Goal: Transaction & Acquisition: Purchase product/service

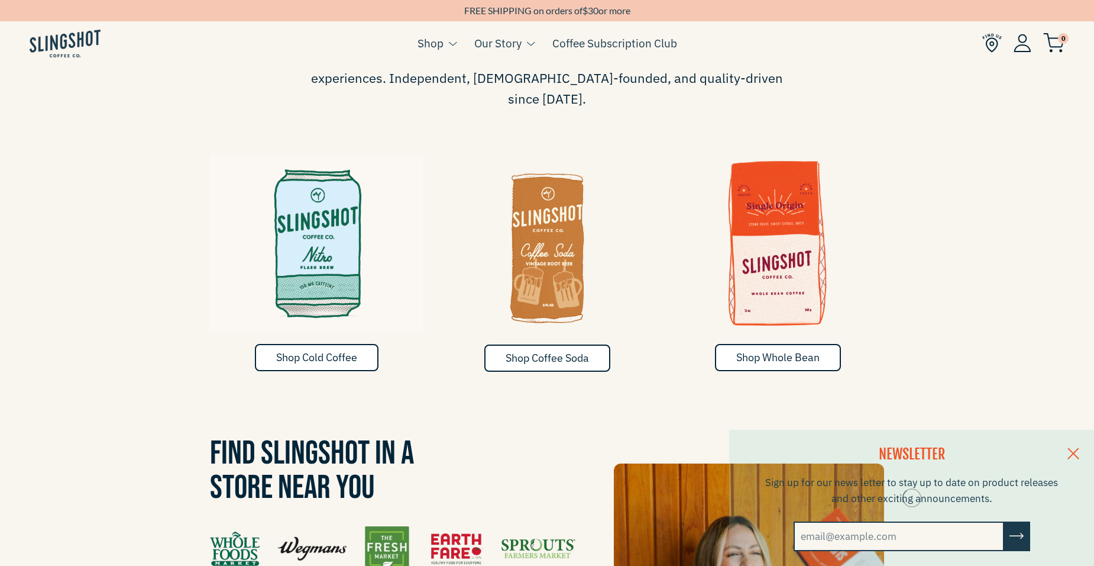
scroll to position [709, 0]
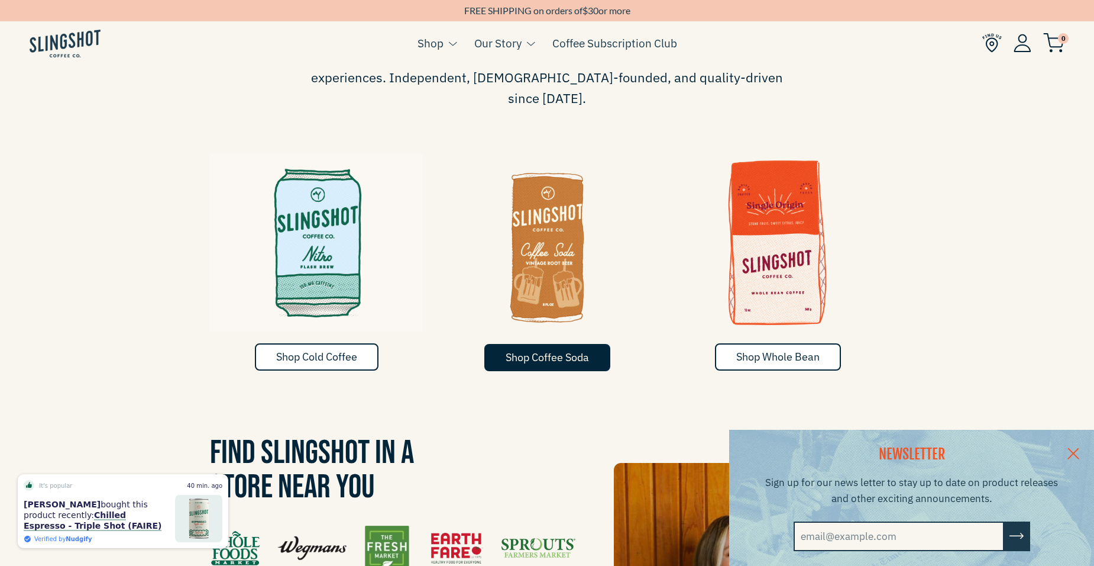
click at [574, 350] on span "Shop Coffee Soda" at bounding box center [547, 357] width 83 height 14
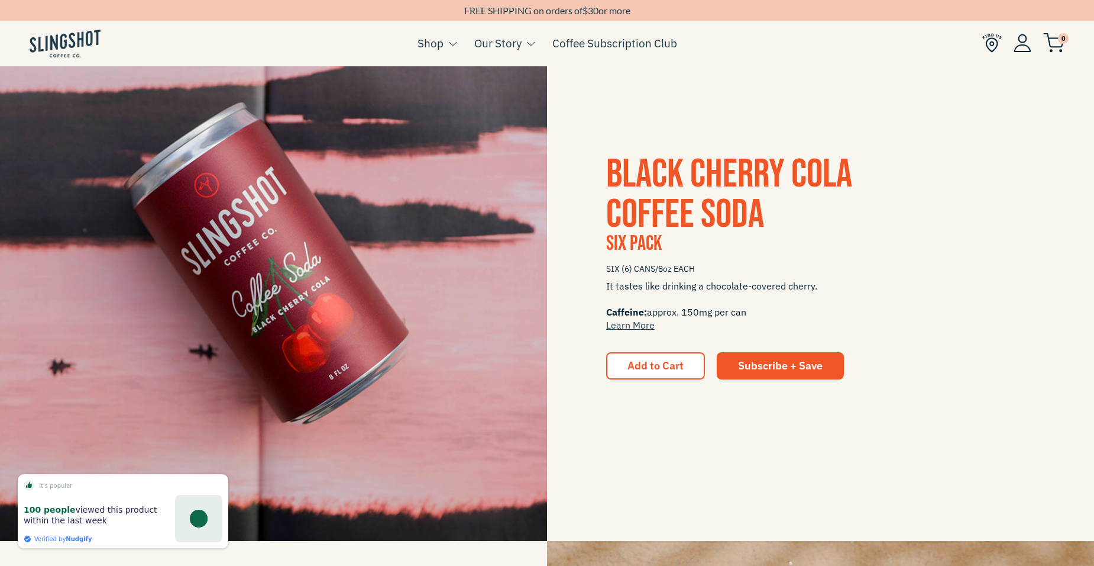
click at [696, 189] on span "Black Cherry Cola Coffee Soda" at bounding box center [729, 194] width 246 height 88
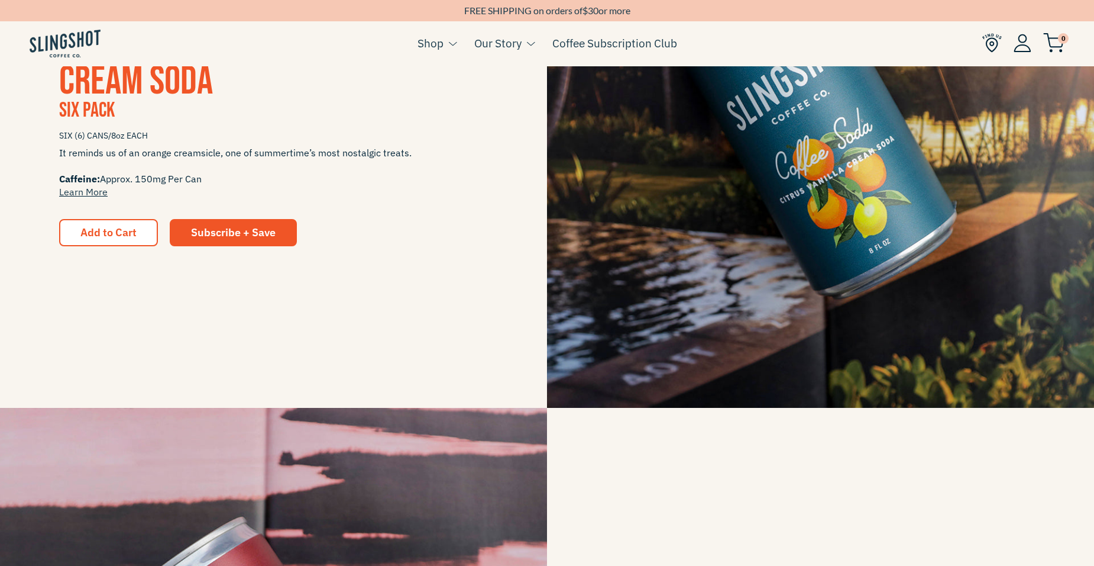
scroll to position [415, 0]
click at [109, 103] on span "Six Pack" at bounding box center [87, 110] width 56 height 25
click at [97, 76] on span "CITRUS VANILLA CREAM SODA" at bounding box center [153, 62] width 189 height 88
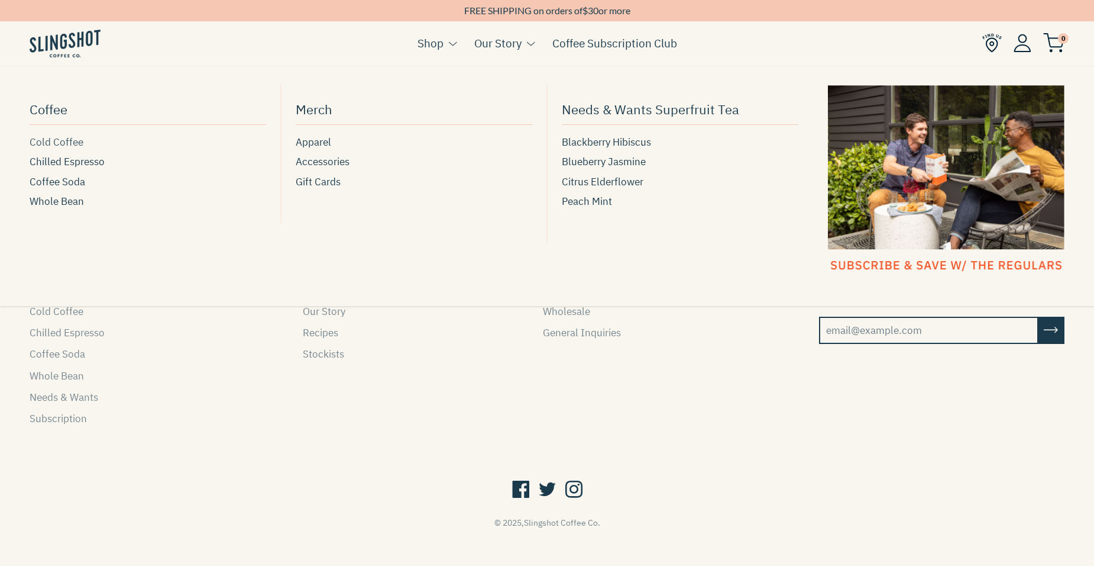
click at [51, 146] on span "Cold Coffee" at bounding box center [57, 142] width 54 height 16
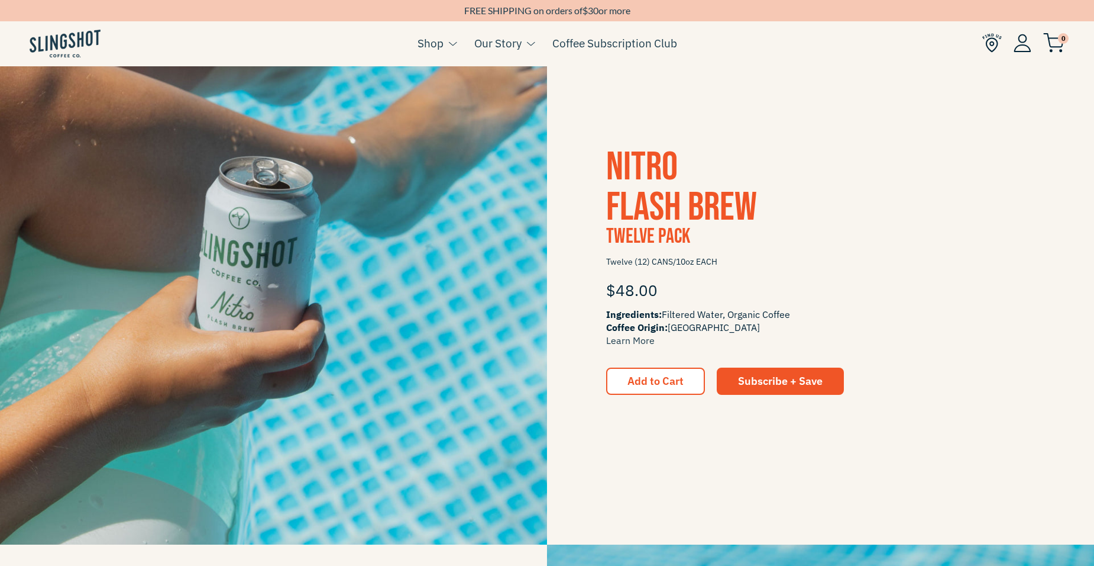
scroll to position [828, 0]
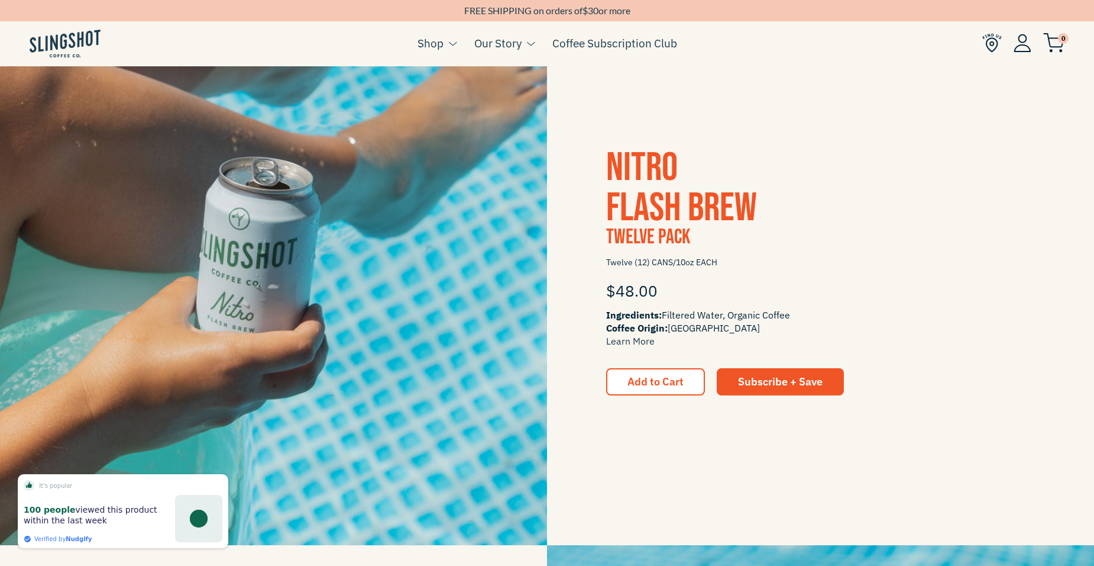
click at [655, 218] on span "Nitro Flash Brew" at bounding box center [681, 188] width 151 height 88
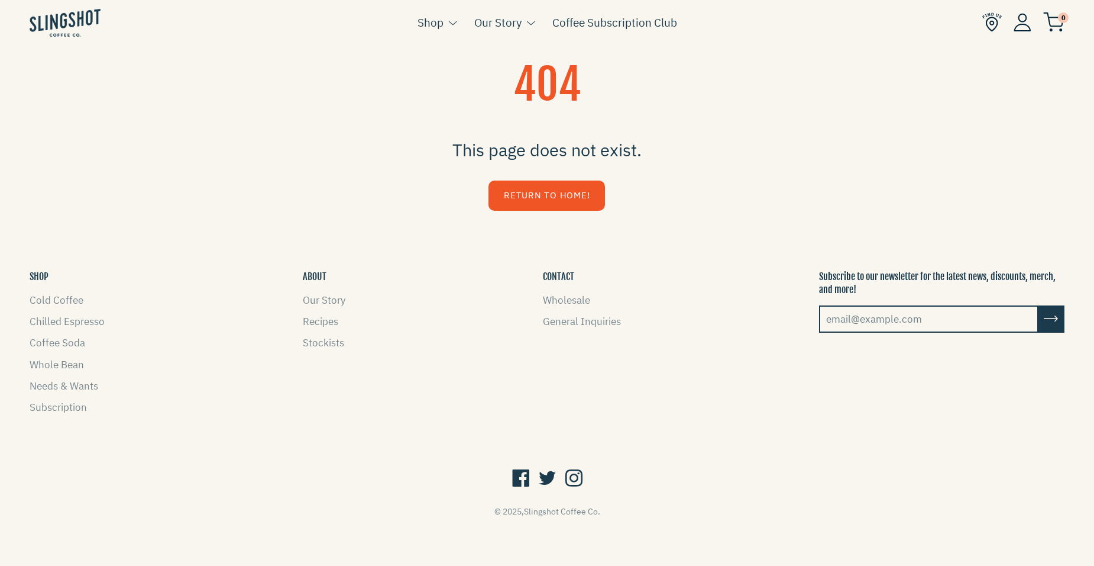
scroll to position [12, 0]
